Goal: Task Accomplishment & Management: Use online tool/utility

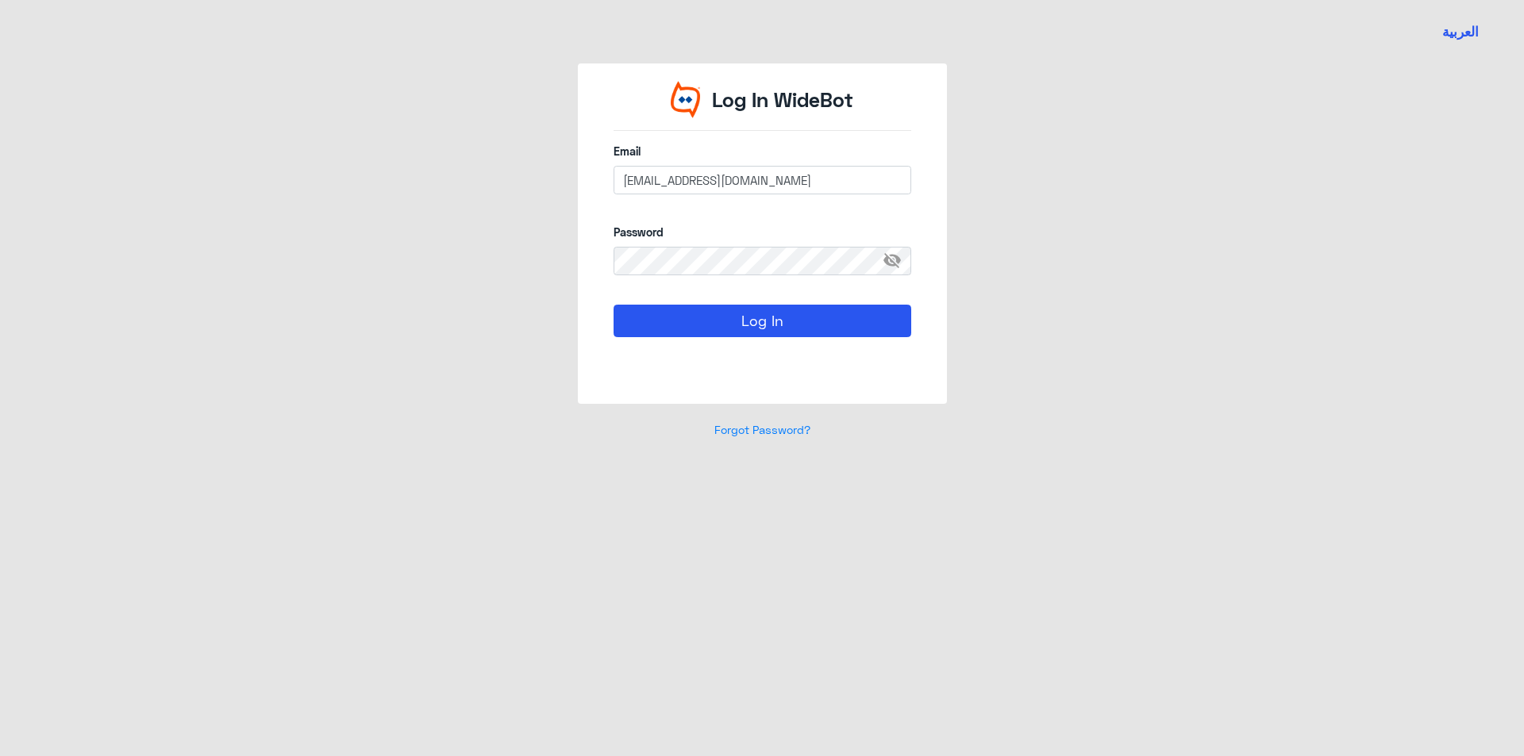
click at [687, 177] on input "[EMAIL_ADDRESS][DOMAIN_NAME]" at bounding box center [762, 180] width 298 height 29
click at [690, 321] on button "Log In" at bounding box center [762, 321] width 298 height 32
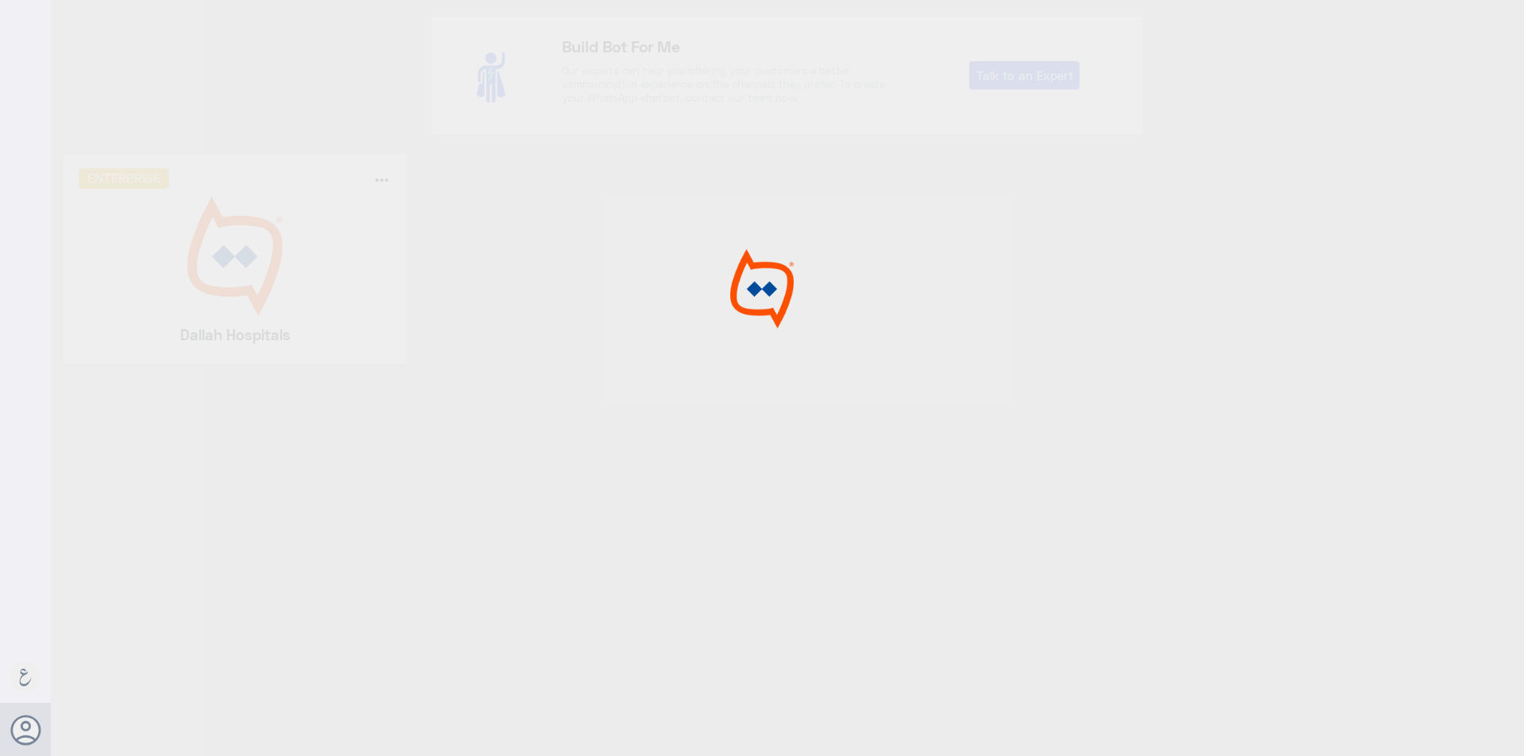
drag, startPoint x: 190, startPoint y: 234, endPoint x: 219, endPoint y: 260, distance: 38.8
click at [191, 235] on div at bounding box center [762, 380] width 1524 height 761
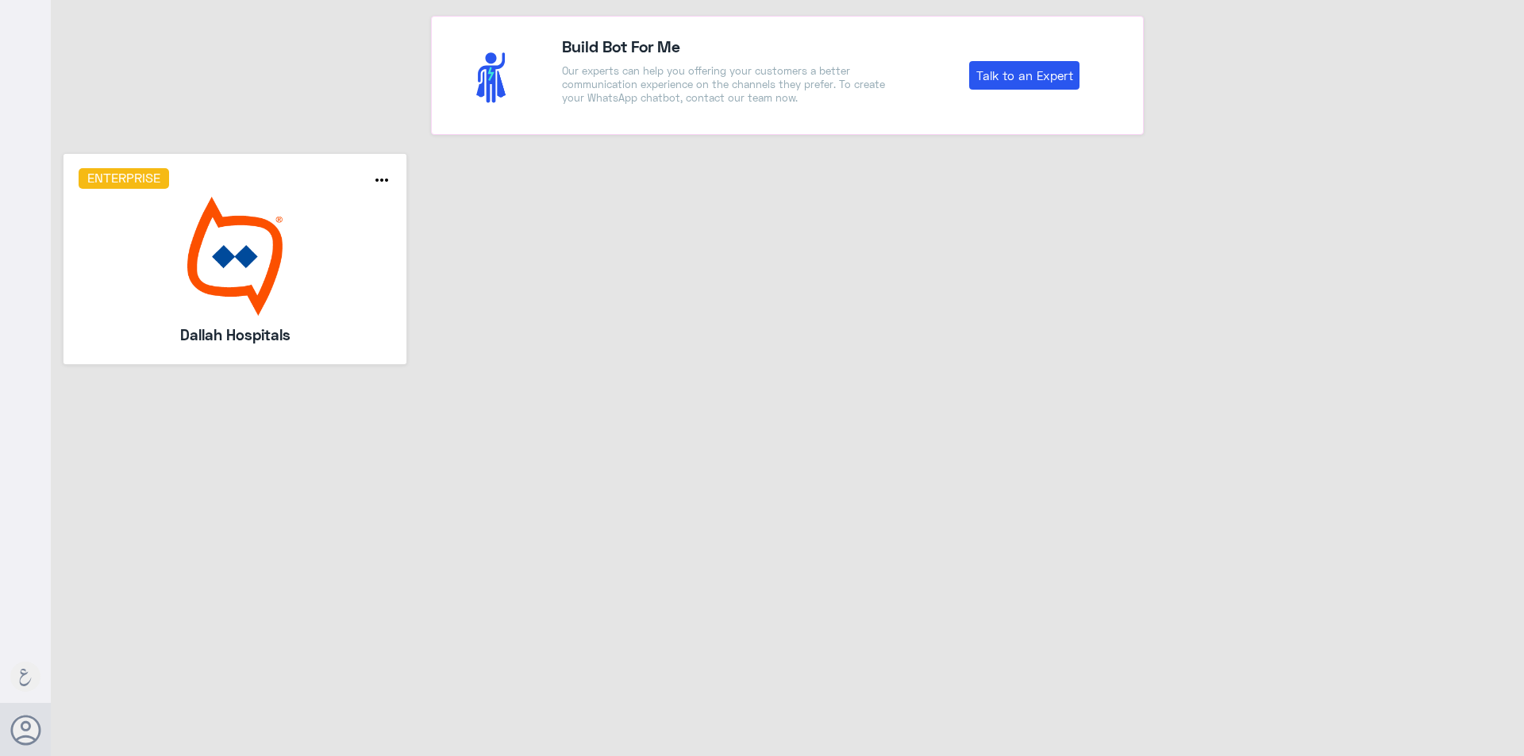
click at [220, 262] on img at bounding box center [235, 256] width 313 height 119
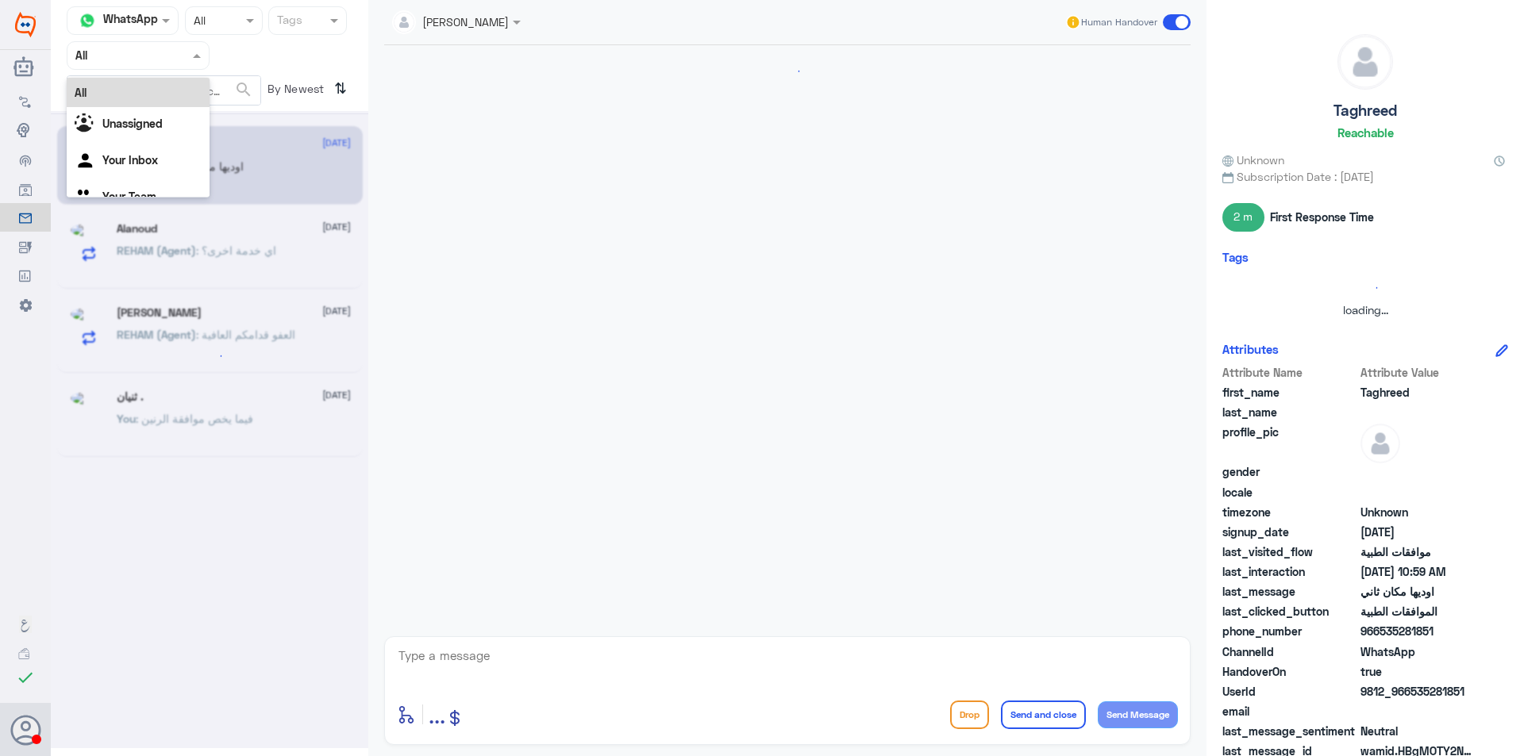
click at [175, 59] on div at bounding box center [137, 55] width 141 height 18
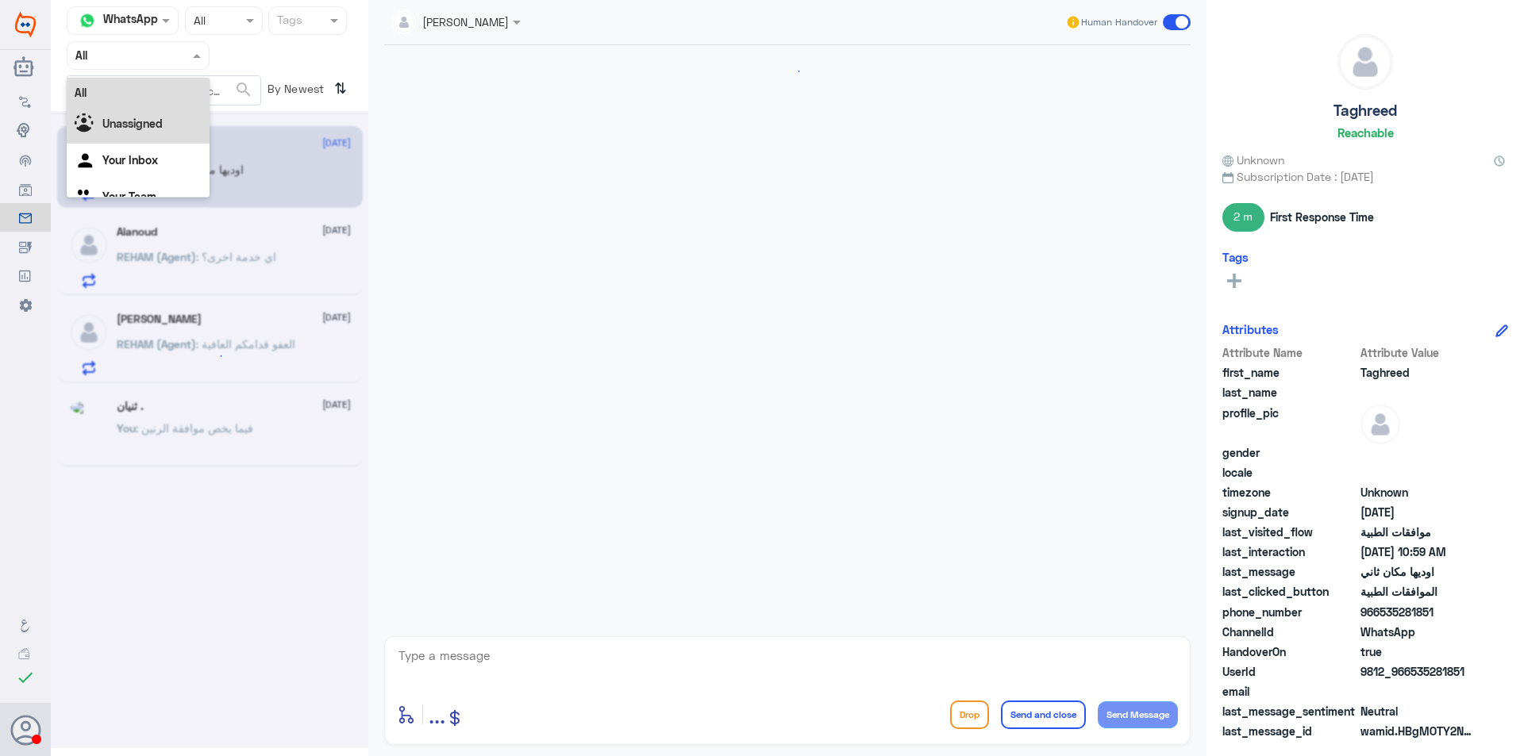
scroll to position [648, 0]
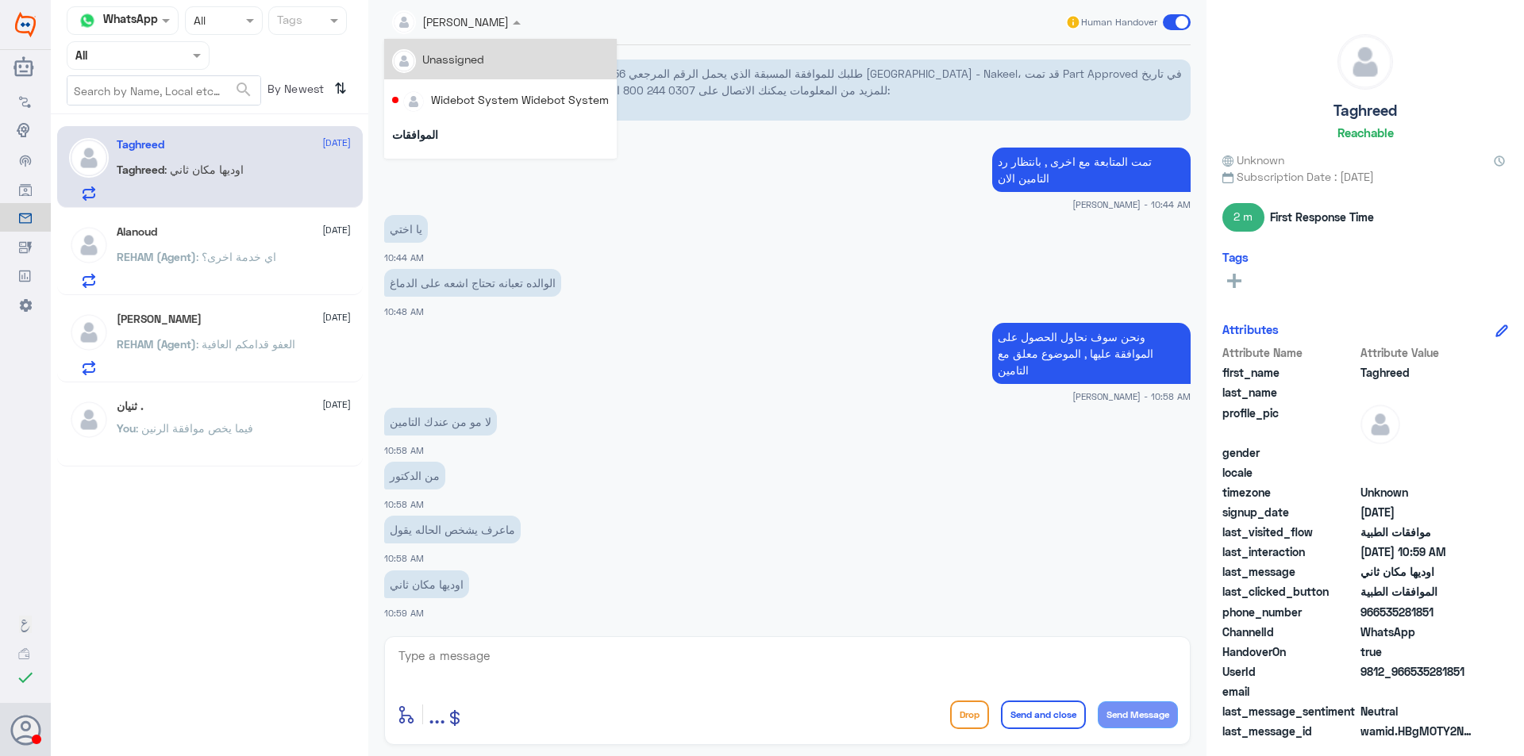
click at [509, 30] on span at bounding box center [519, 21] width 20 height 17
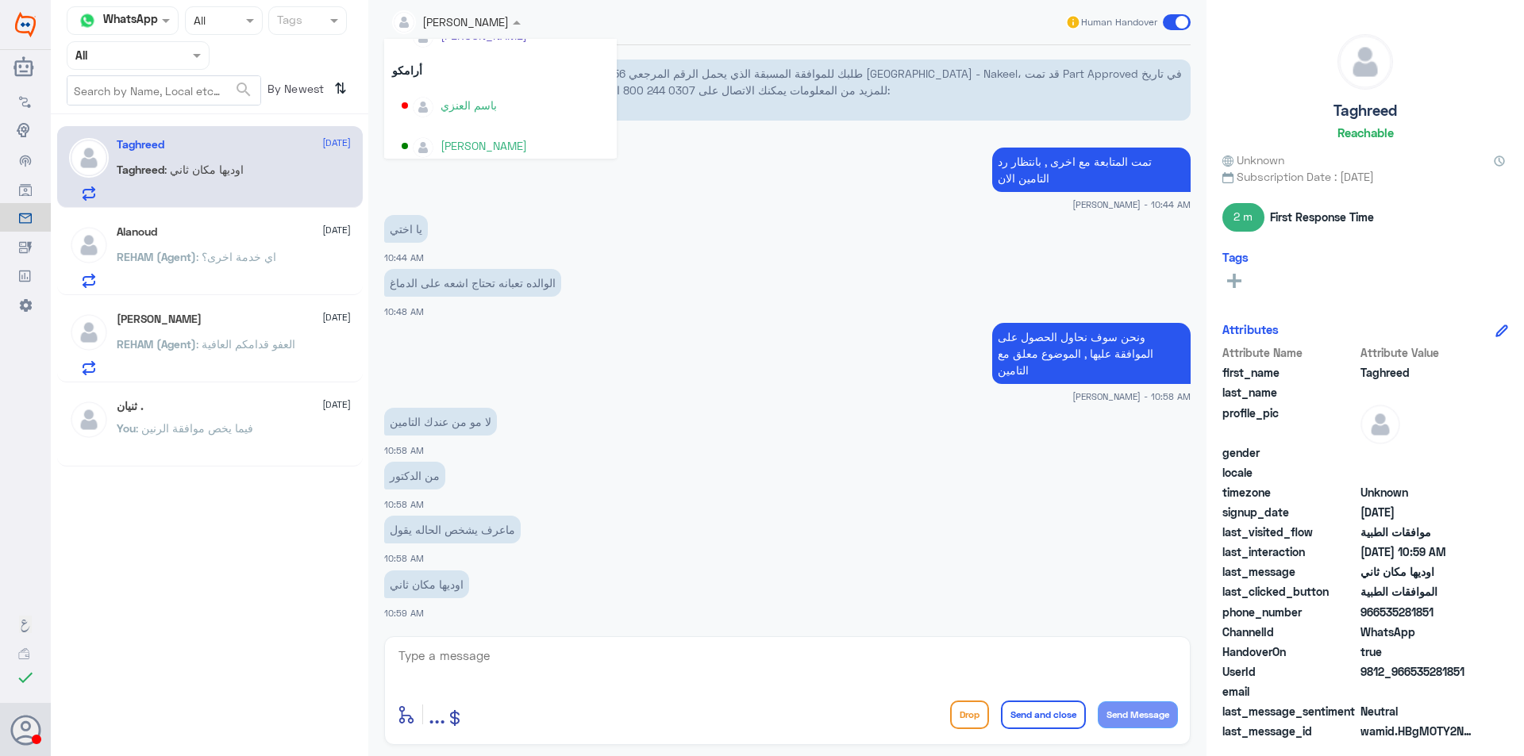
scroll to position [635, 0]
